Goal: Information Seeking & Learning: Learn about a topic

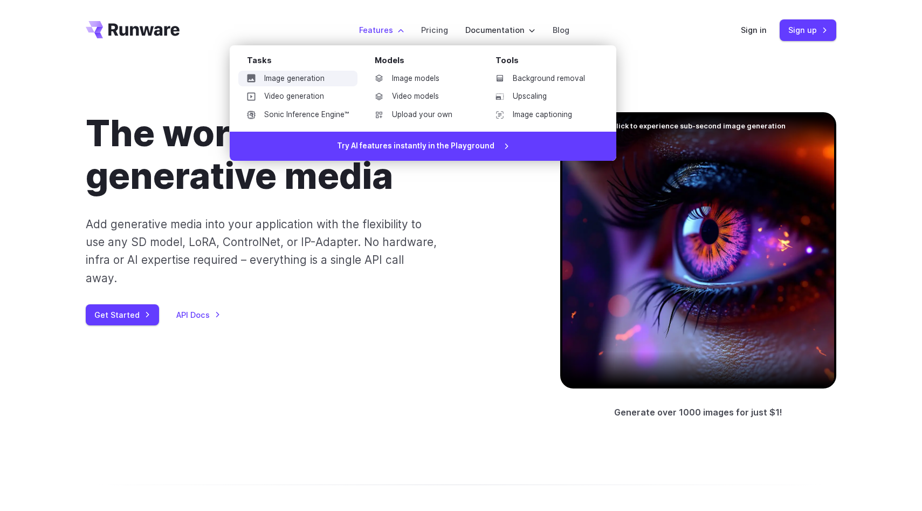
click at [310, 78] on link "Image generation" at bounding box center [297, 79] width 119 height 16
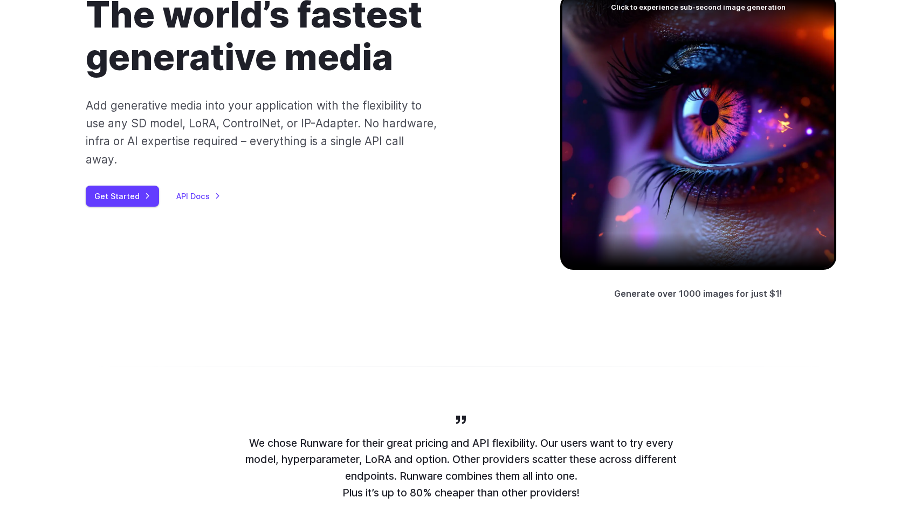
scroll to position [118, 0]
click at [205, 186] on div "Get Started API Docs" at bounding box center [306, 196] width 440 height 21
click at [198, 190] on link "API Docs" at bounding box center [198, 196] width 44 height 12
